Goal: Find specific page/section: Find specific page/section

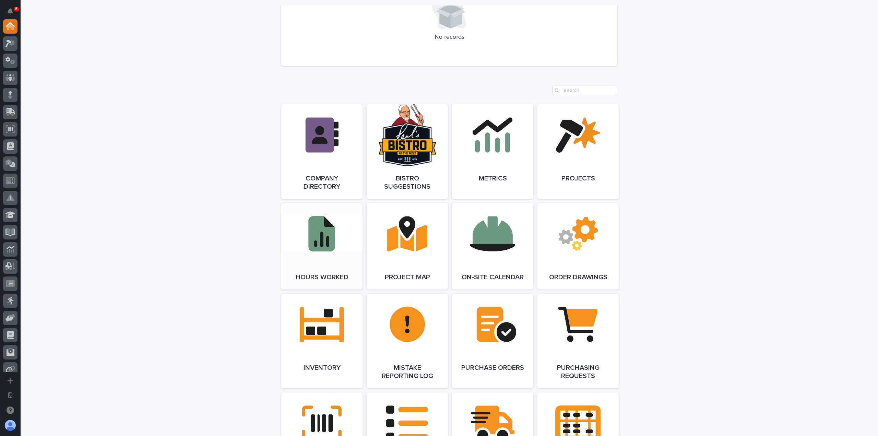
scroll to position [583, 0]
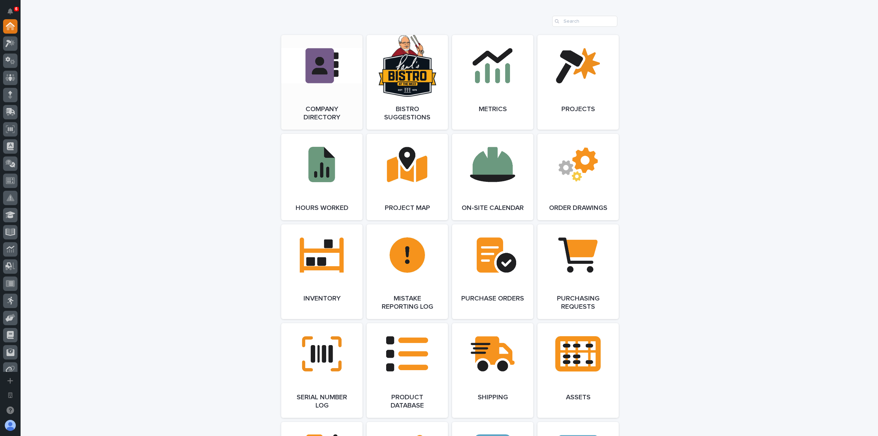
click at [336, 61] on link "Open Link" at bounding box center [321, 82] width 81 height 95
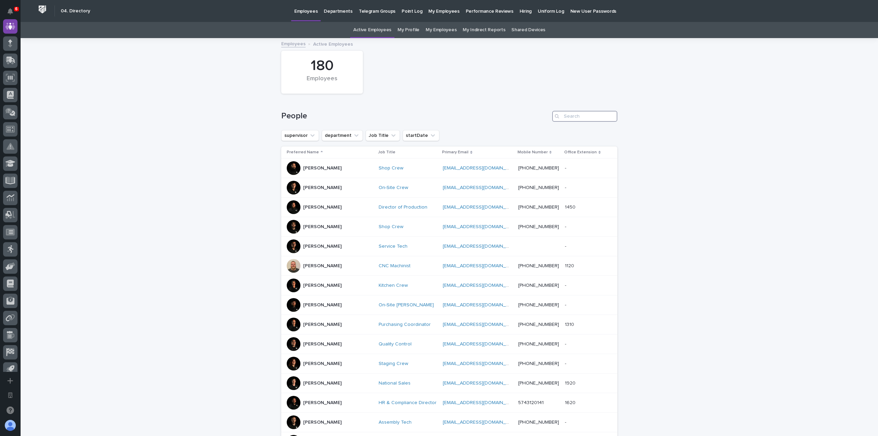
click at [583, 112] on input "Search" at bounding box center [584, 116] width 65 height 11
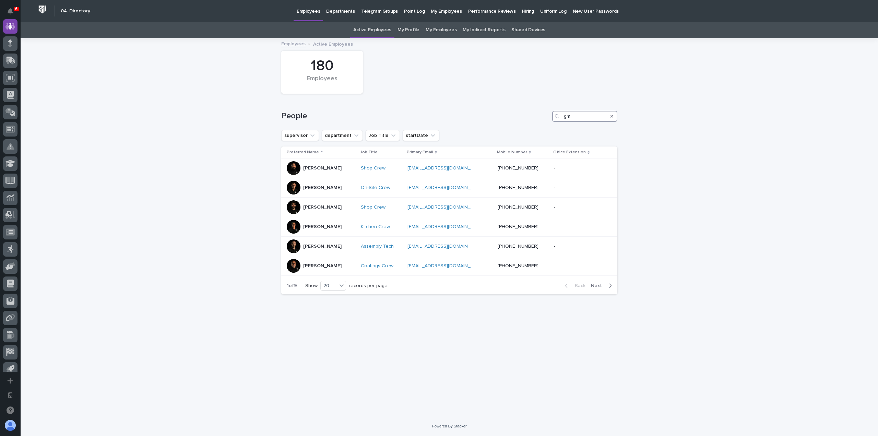
type input "g"
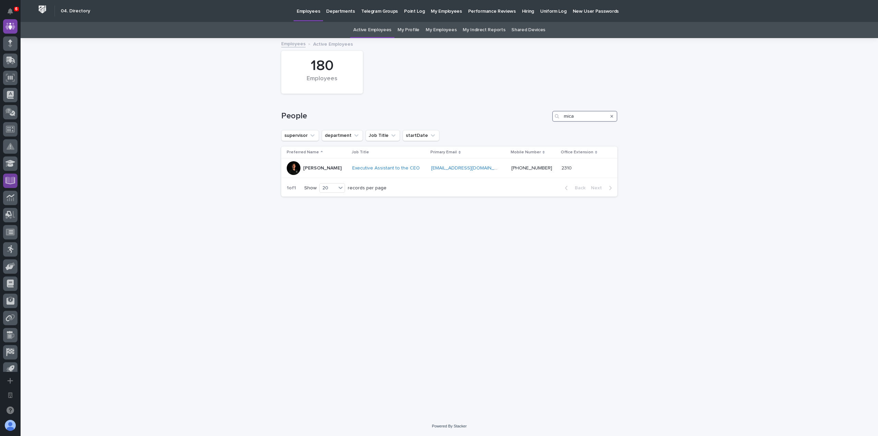
type input "mica"
